Goal: Task Accomplishment & Management: Manage account settings

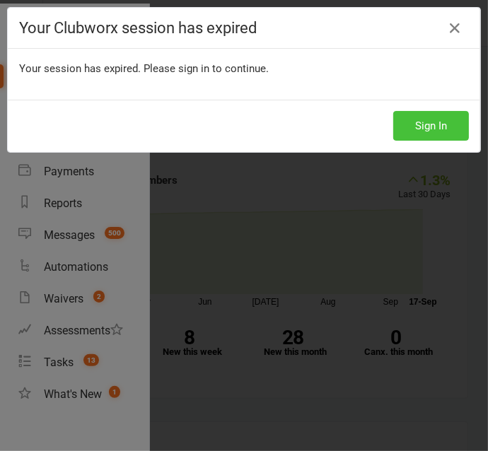
click at [415, 136] on button "Sign In" at bounding box center [431, 126] width 76 height 30
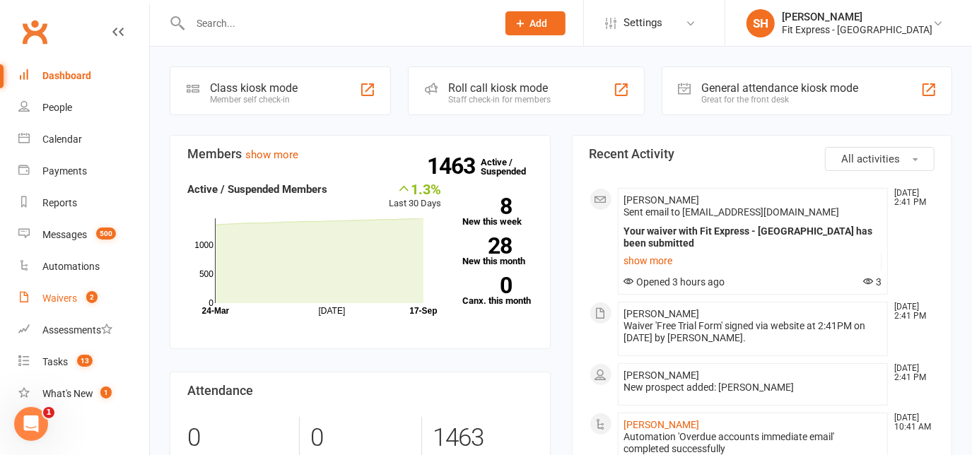
click at [89, 290] on link "Waivers 2" at bounding box center [83, 299] width 131 height 32
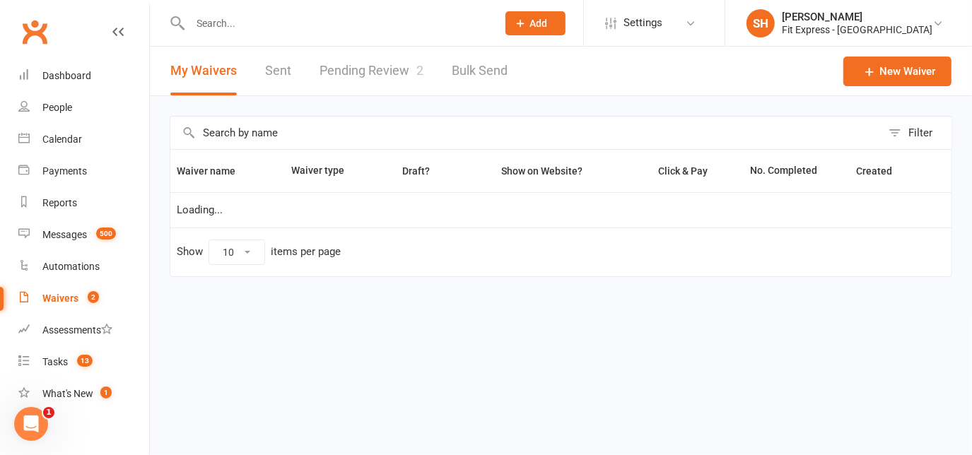
click at [369, 59] on link "Pending Review 2" at bounding box center [371, 71] width 104 height 49
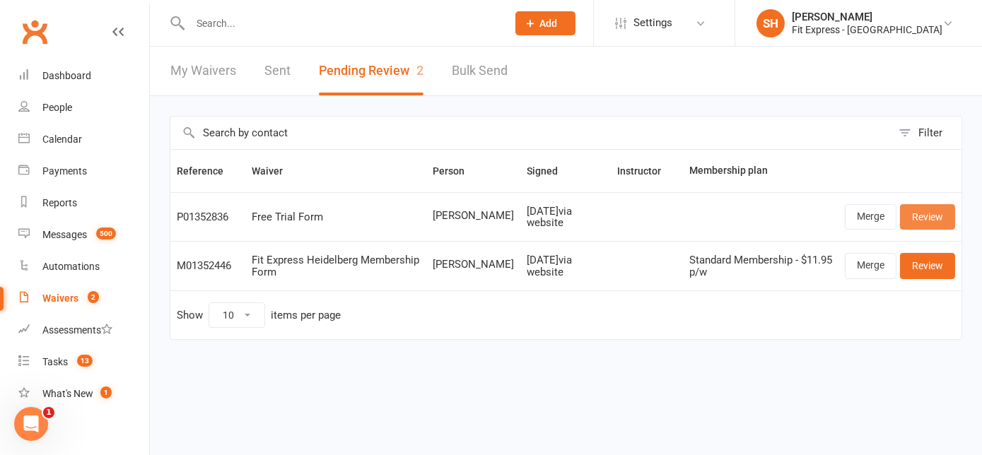
click at [944, 206] on link "Review" at bounding box center [927, 216] width 55 height 25
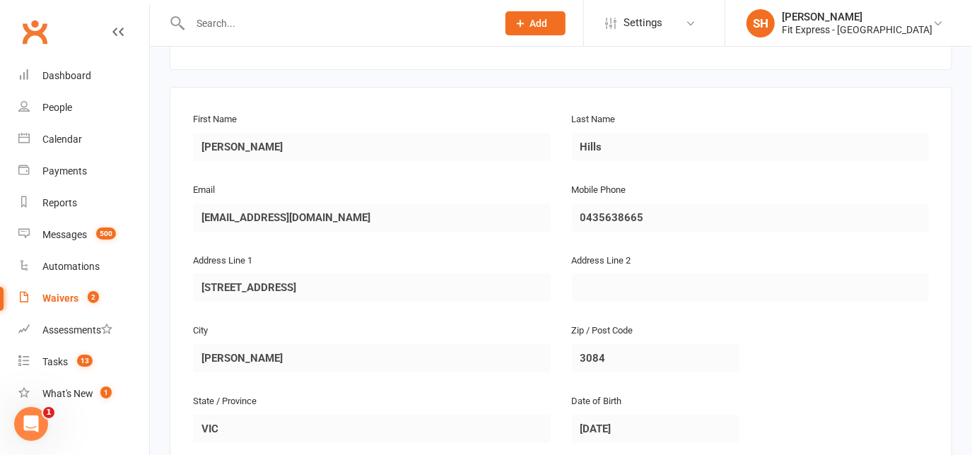
scroll to position [177, 0]
click at [28, 36] on link "Clubworx" at bounding box center [34, 31] width 35 height 35
